Goal: Find specific page/section: Find specific page/section

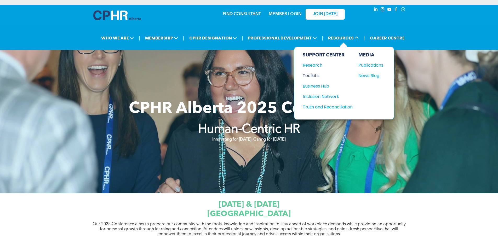
click at [313, 76] on div "Toolkits" at bounding box center [325, 75] width 45 height 7
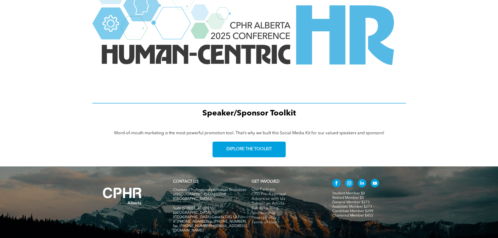
scroll to position [679, 0]
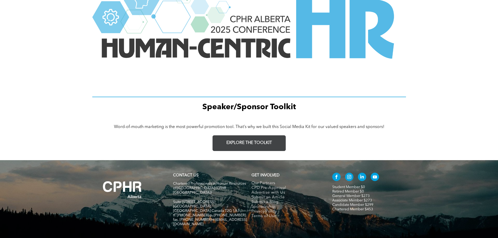
click at [266, 145] on span "EXPLORE THE TOOLKIT" at bounding box center [248, 143] width 45 height 5
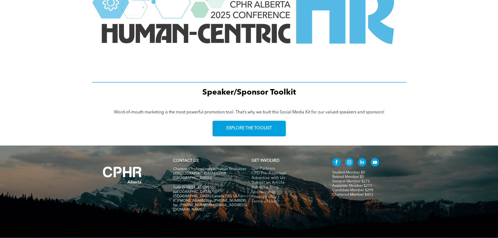
scroll to position [702, 0]
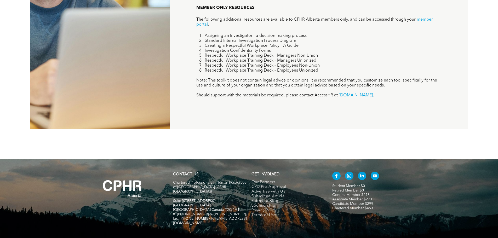
scroll to position [490, 0]
